Goal: Task Accomplishment & Management: Manage account settings

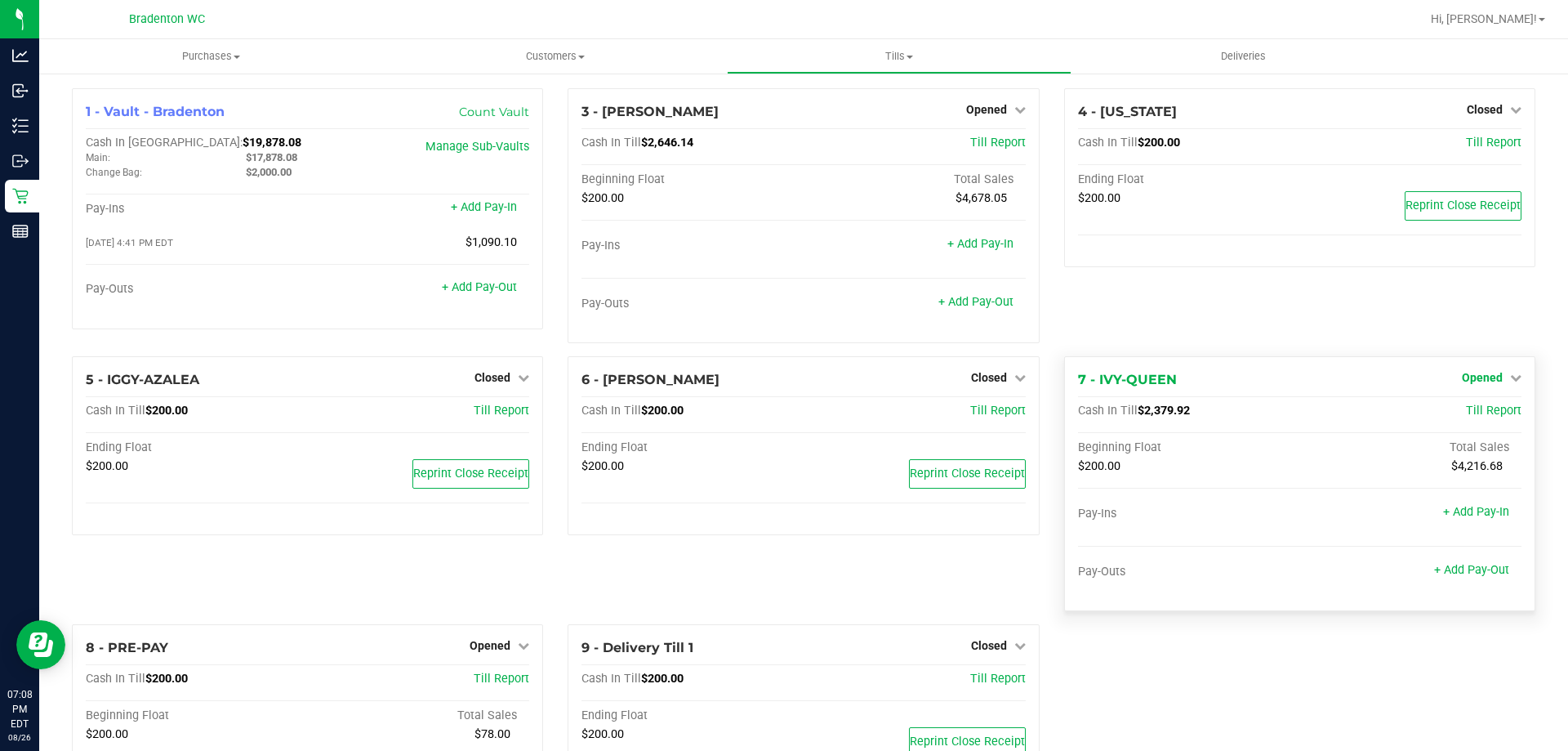
click at [1462, 381] on span "Opened" at bounding box center [1482, 377] width 41 height 13
click at [1462, 406] on link "Close Till" at bounding box center [1483, 412] width 44 height 13
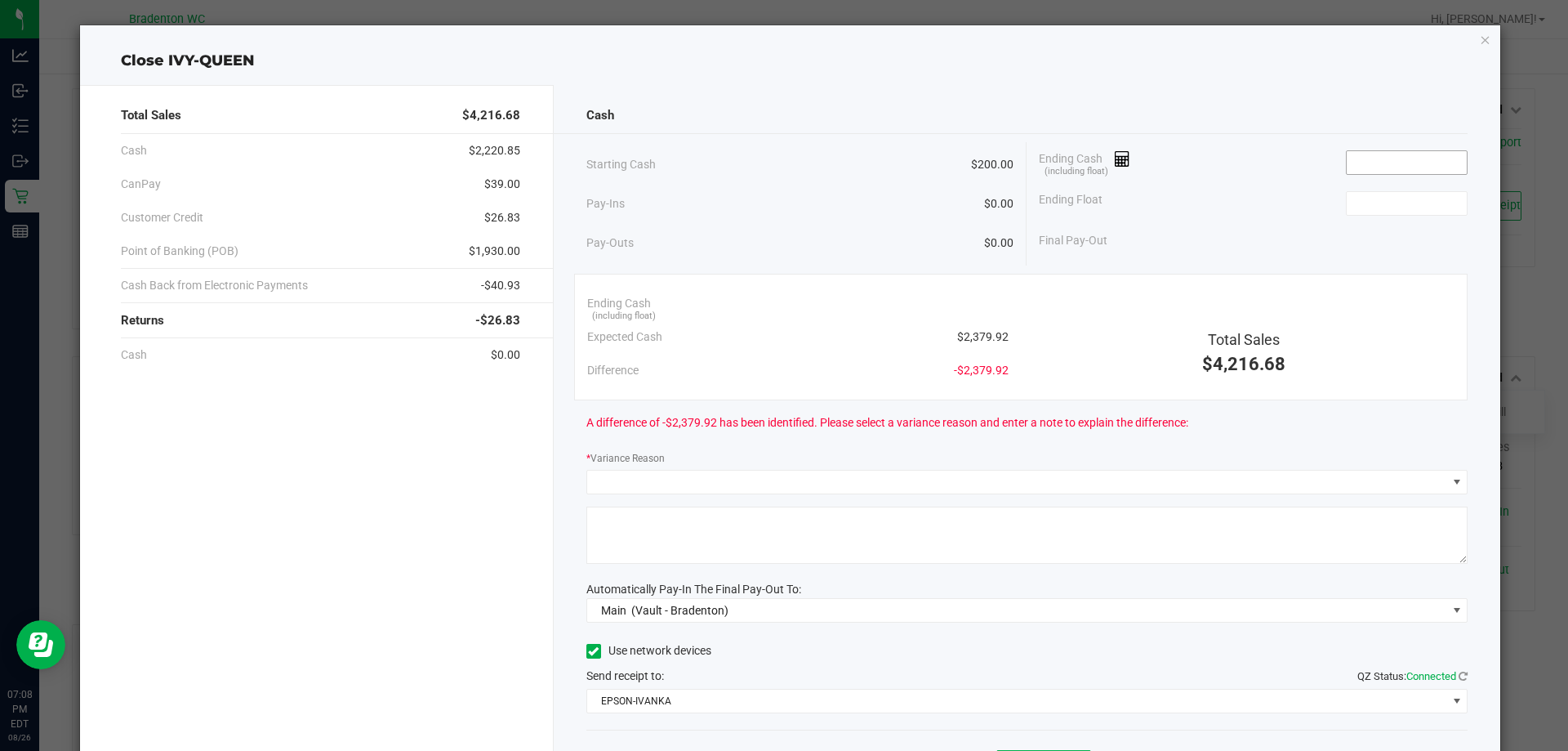
click at [1367, 160] on input at bounding box center [1407, 162] width 120 height 23
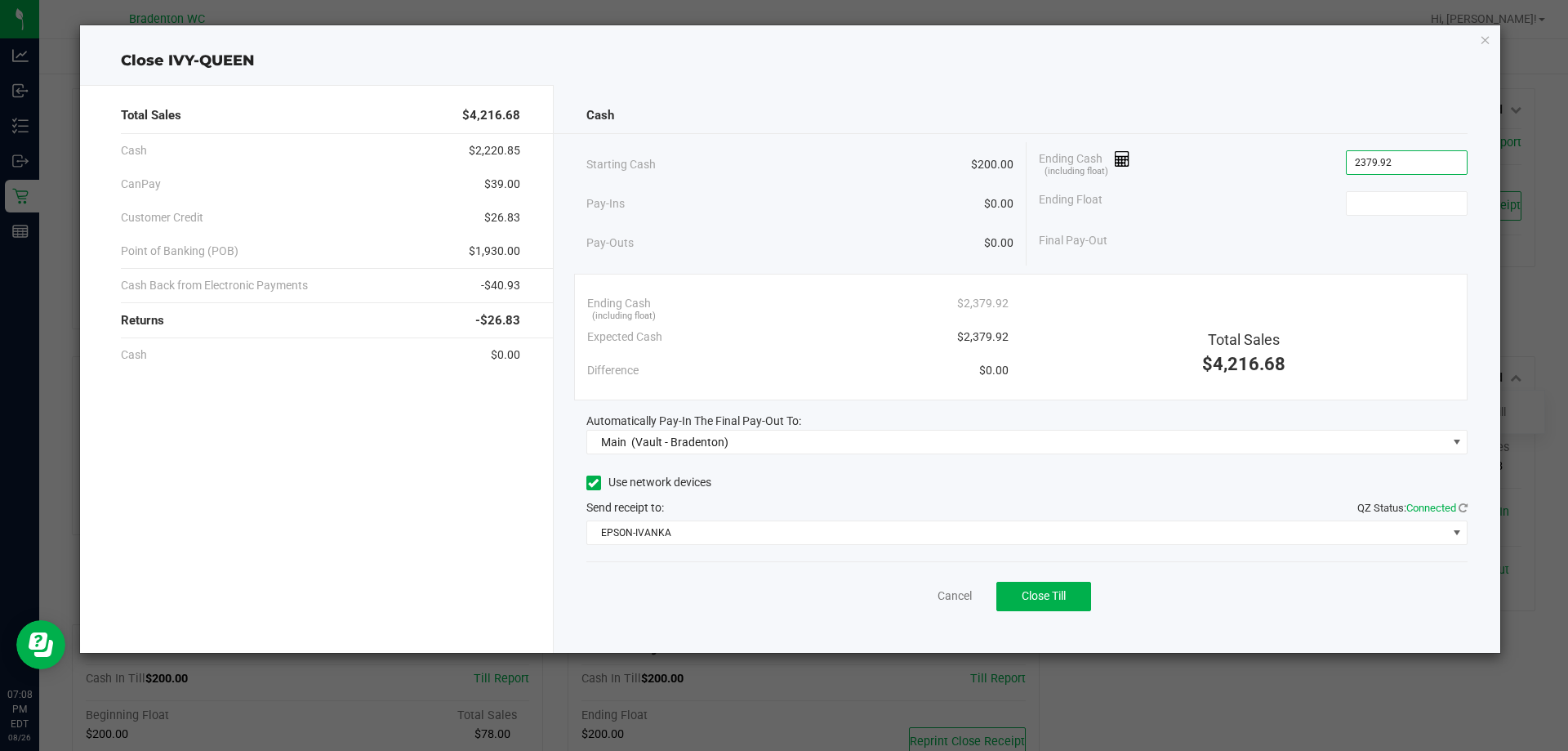
type input "$2,379.92"
type input "$200.00"
click at [1081, 596] on button "Close Till" at bounding box center [1044, 597] width 95 height 29
click at [1483, 42] on icon "button" at bounding box center [1485, 39] width 11 height 20
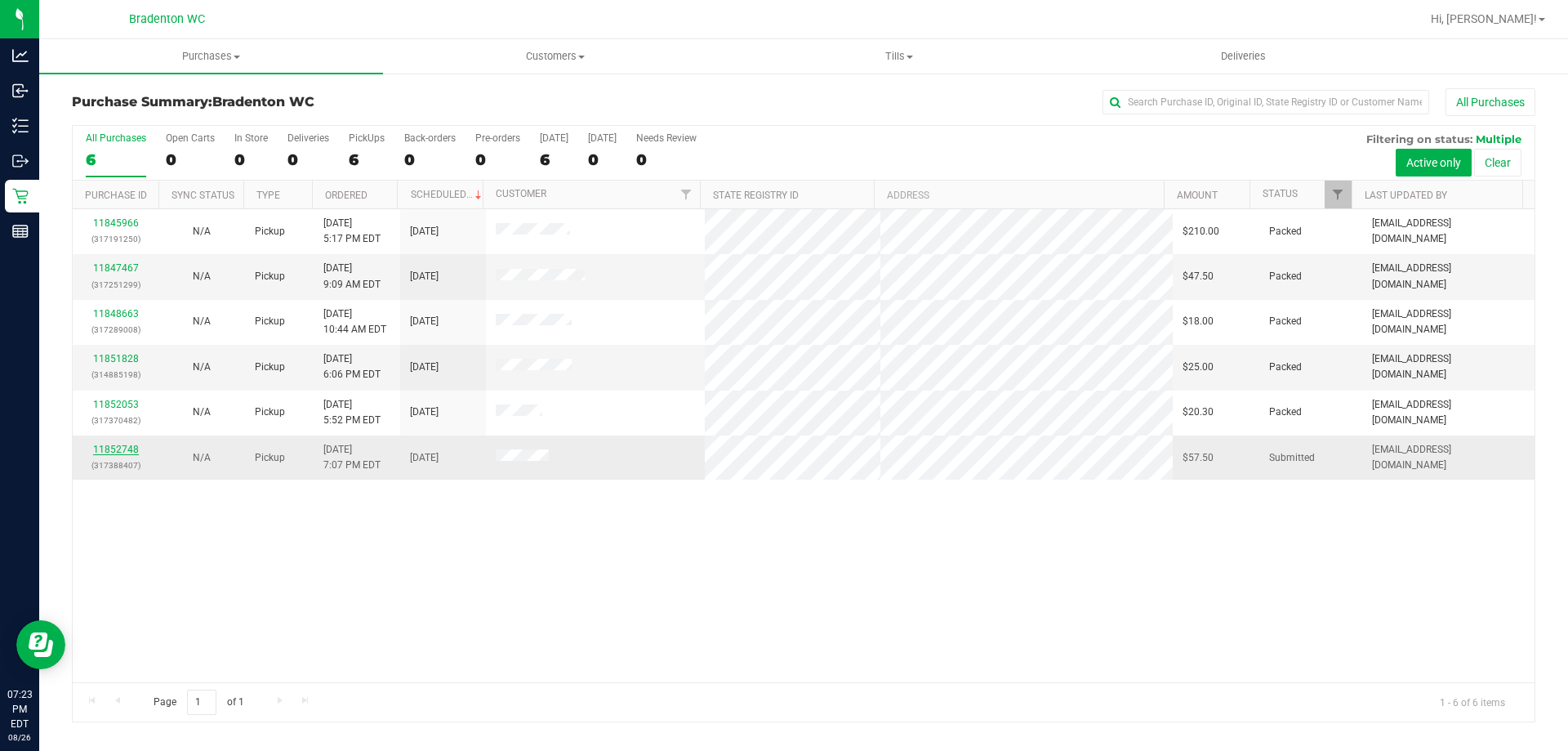
click at [129, 454] on link "11852748" at bounding box center [116, 449] width 45 height 11
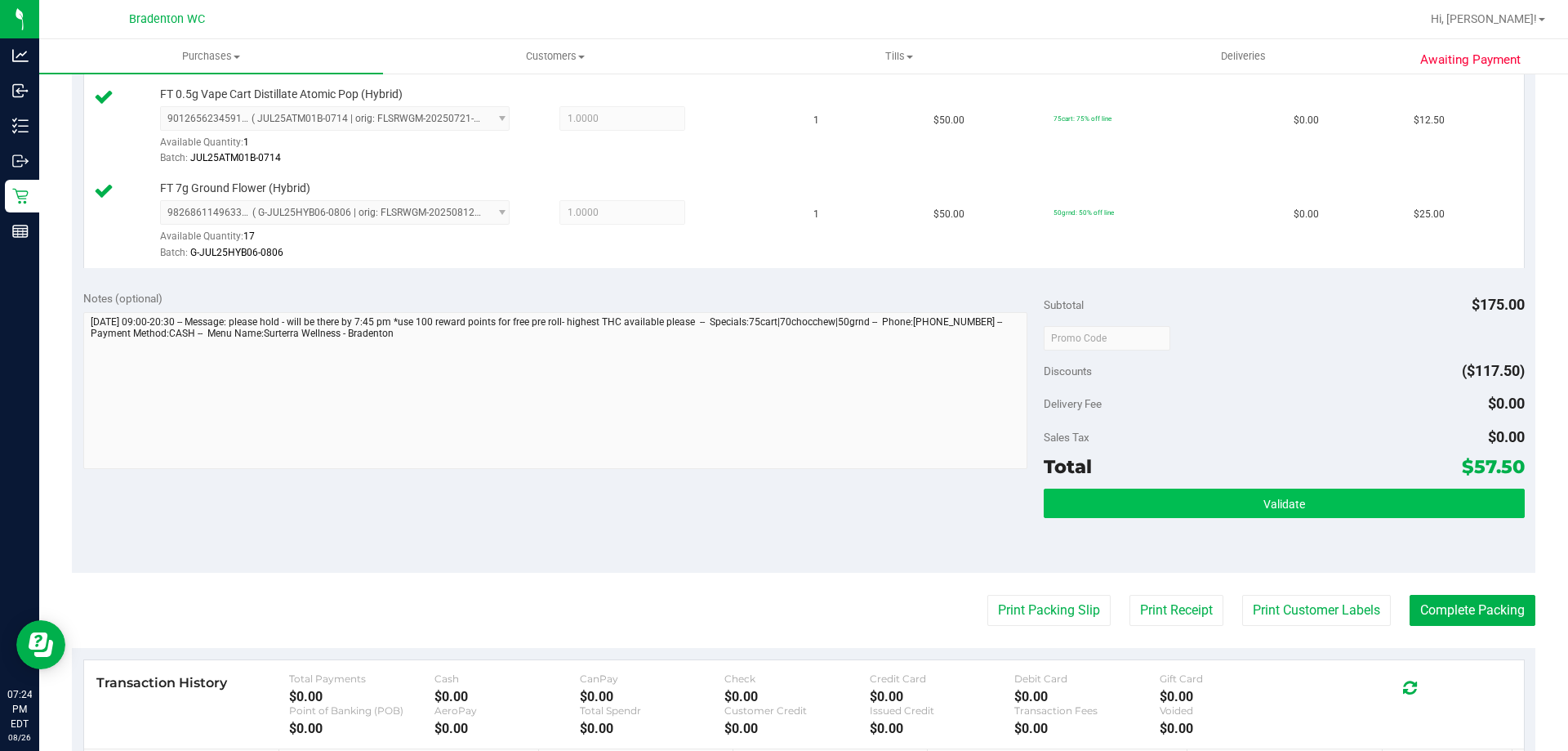
scroll to position [703, 0]
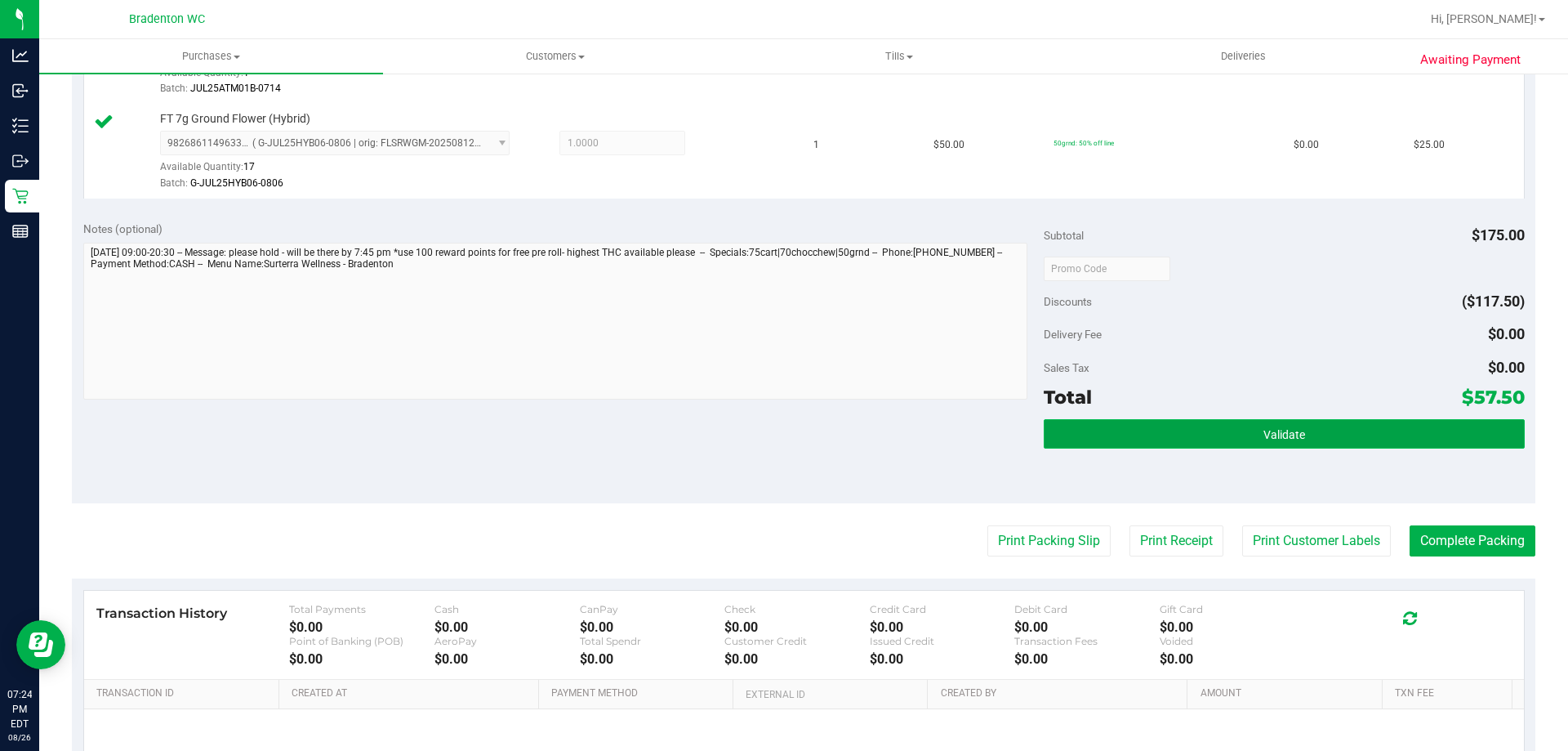
click at [1223, 444] on button "Validate" at bounding box center [1284, 434] width 480 height 29
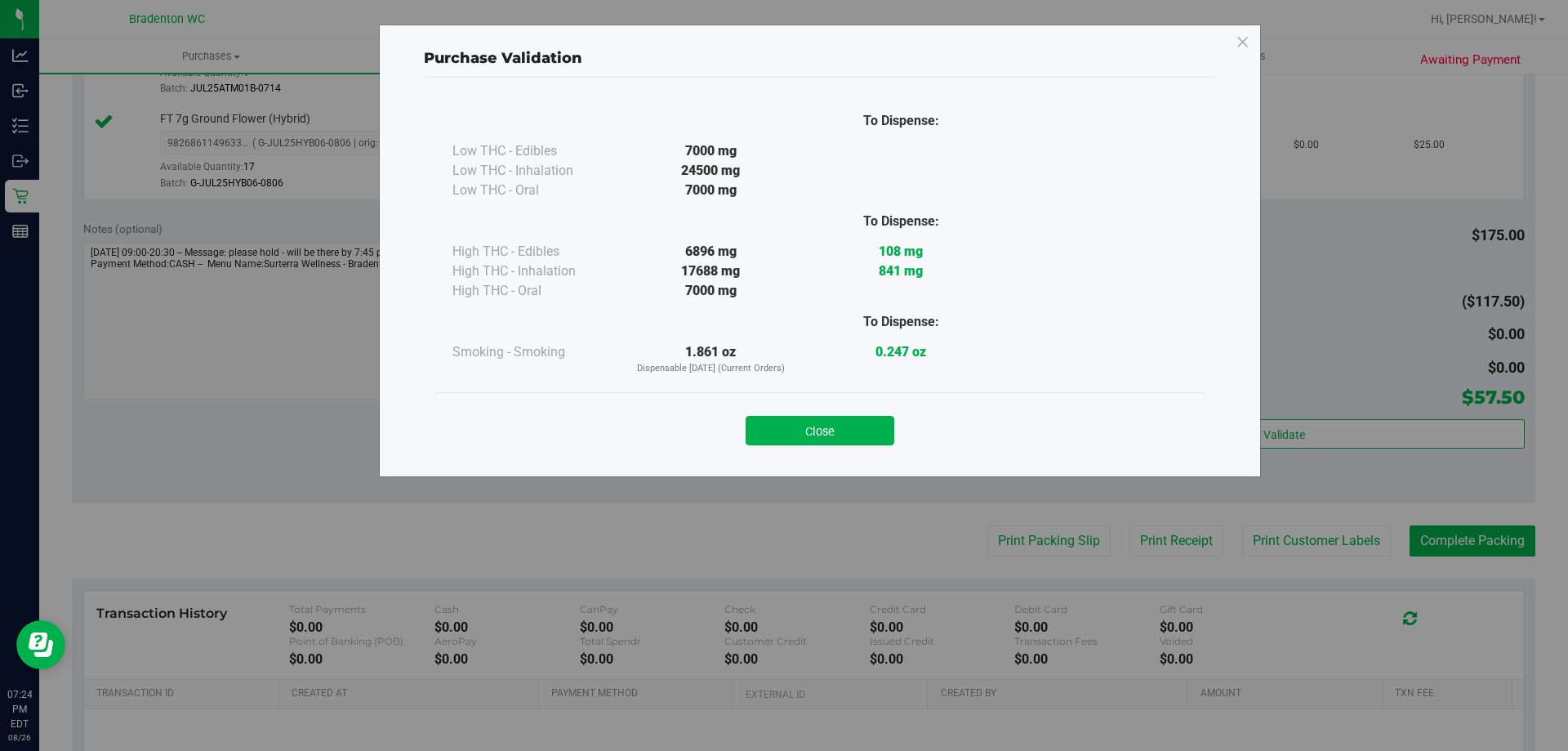
click at [852, 427] on button "Close" at bounding box center [819, 430] width 148 height 29
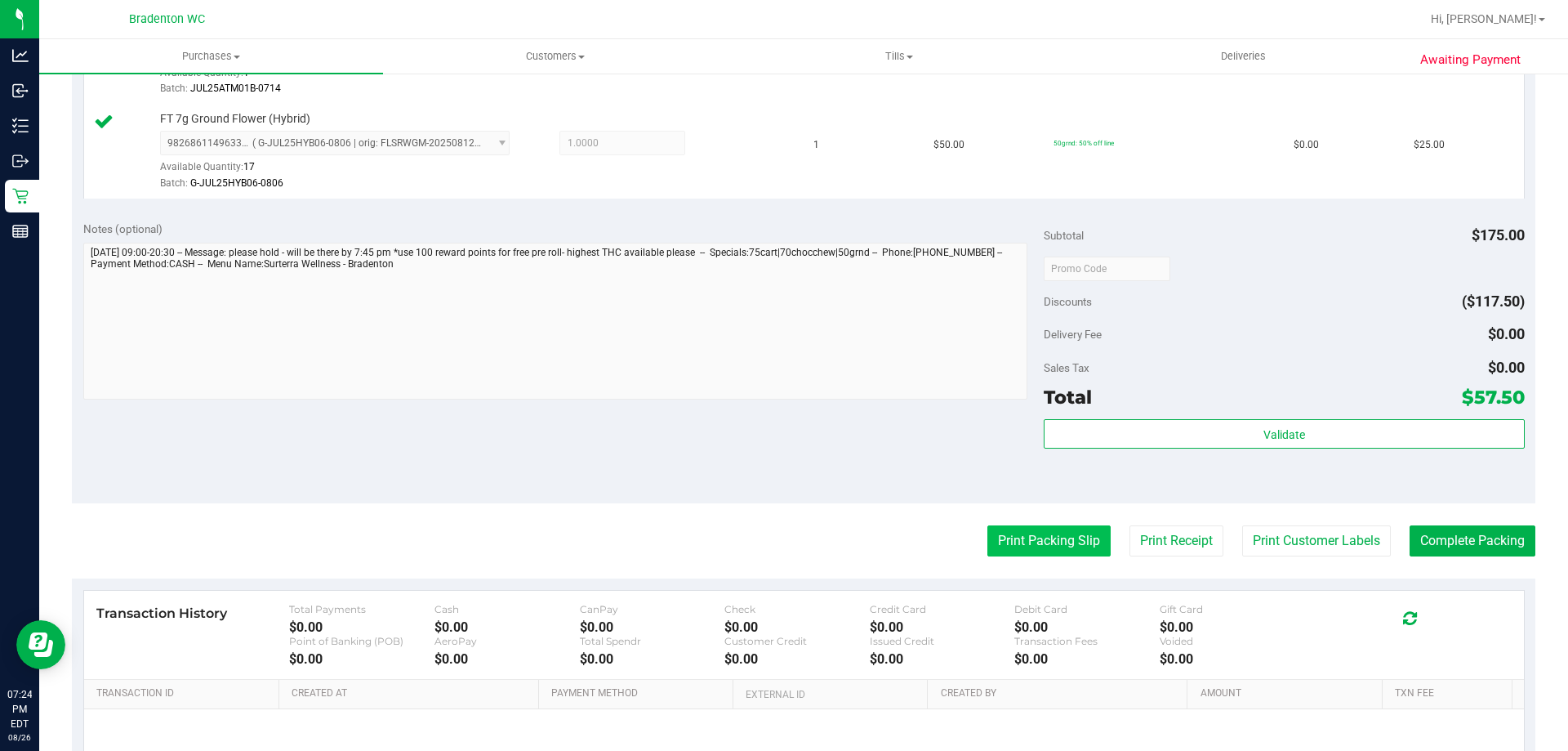
click at [1080, 537] on button "Print Packing Slip" at bounding box center [1049, 541] width 123 height 31
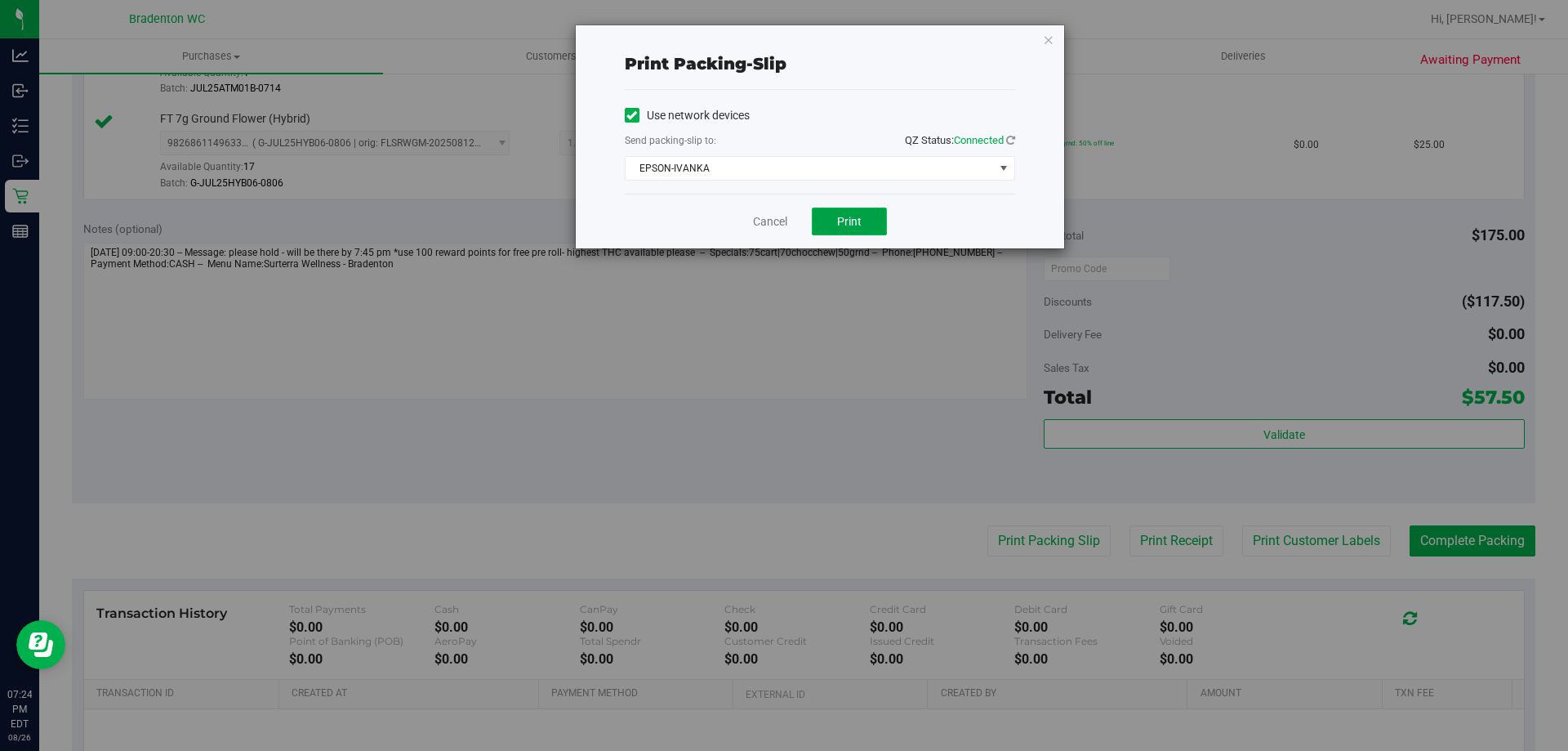
click at [860, 225] on span "Print" at bounding box center [849, 221] width 25 height 13
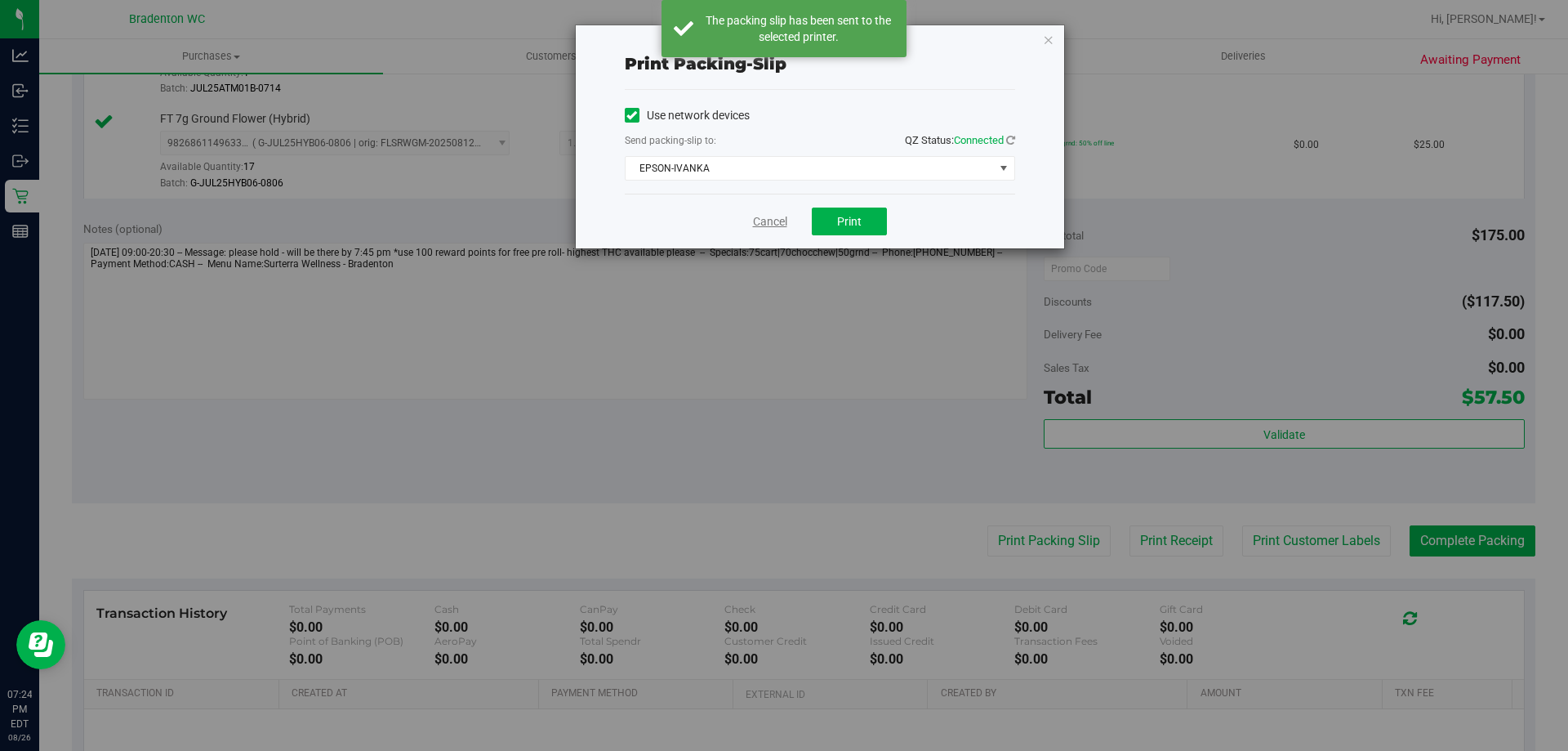
click at [762, 225] on link "Cancel" at bounding box center [770, 222] width 34 height 17
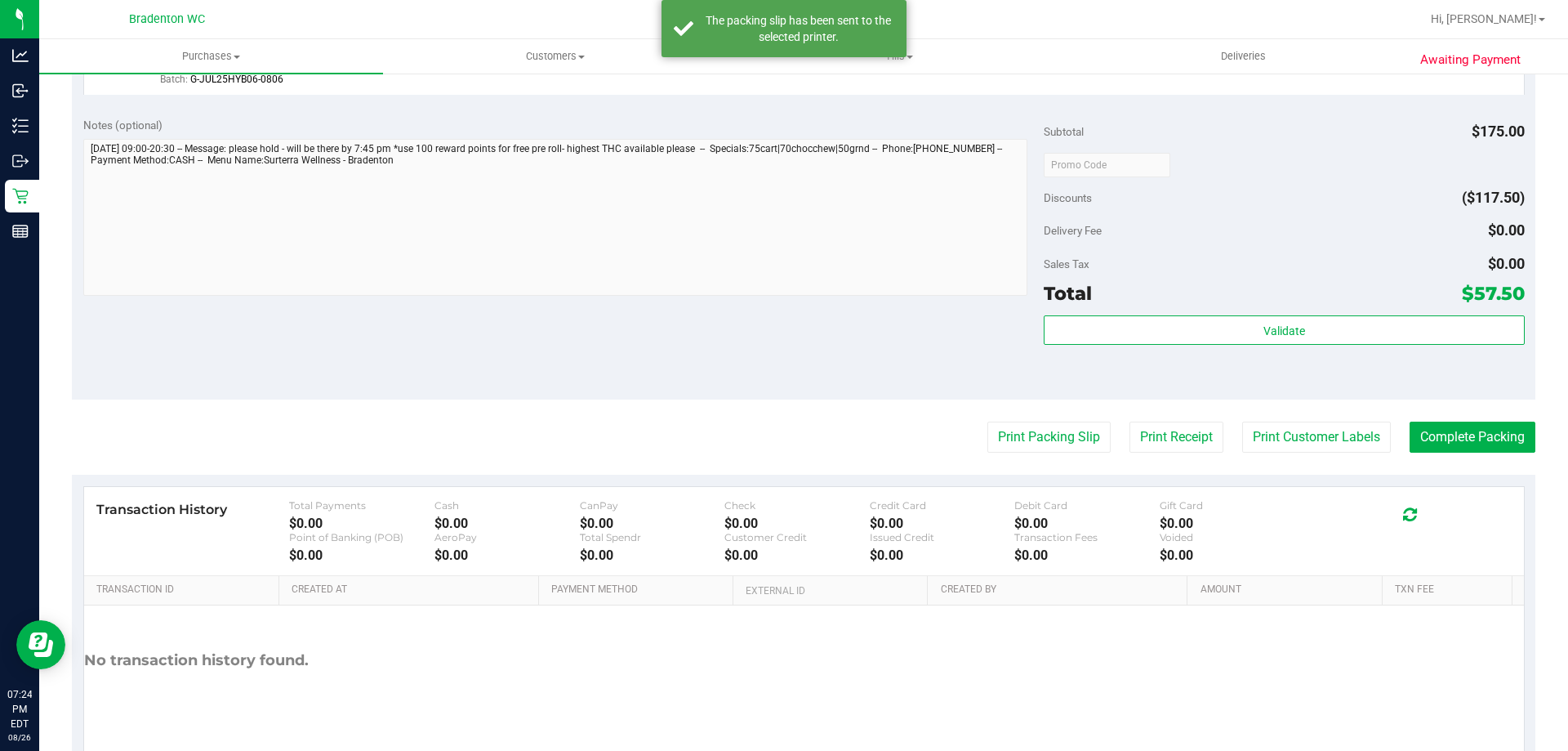
scroll to position [868, 0]
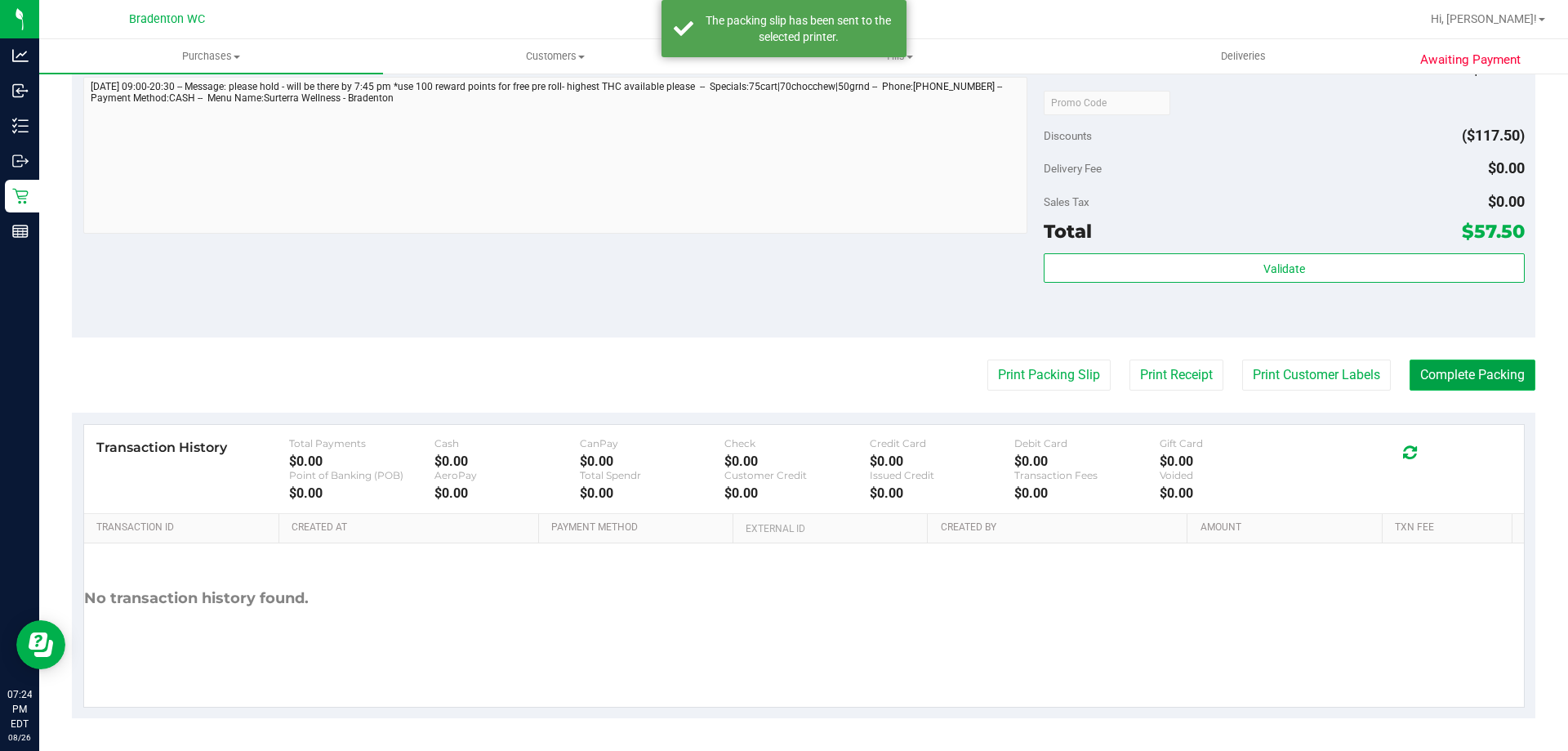
click at [1435, 382] on button "Complete Packing" at bounding box center [1472, 375] width 126 height 31
